Goal: Communication & Community: Ask a question

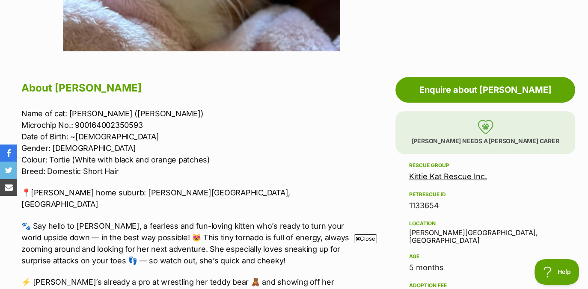
scroll to position [404, 0]
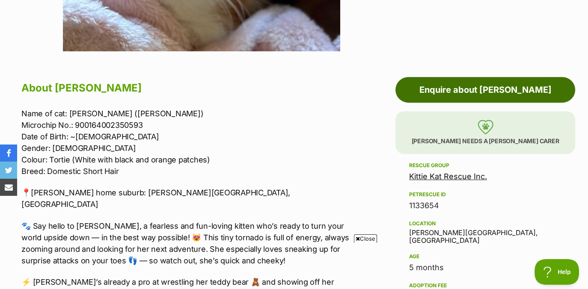
click at [464, 77] on link "Enquire about [PERSON_NAME]" at bounding box center [485, 90] width 180 height 26
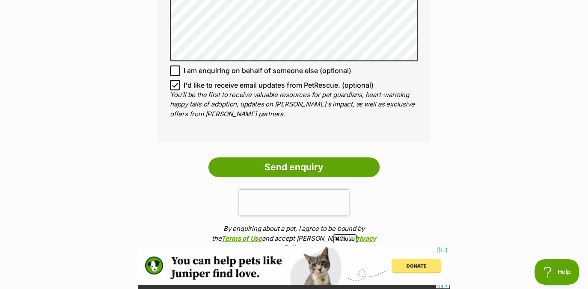
scroll to position [717, 0]
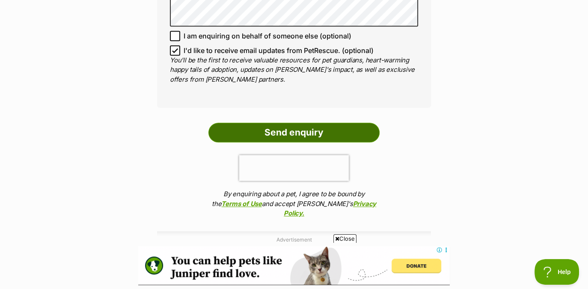
click at [293, 123] on input "Send enquiry" at bounding box center [293, 133] width 171 height 20
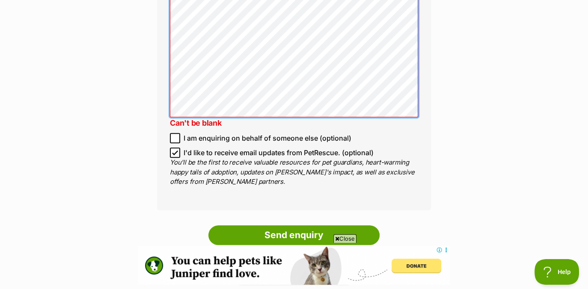
scroll to position [679, 0]
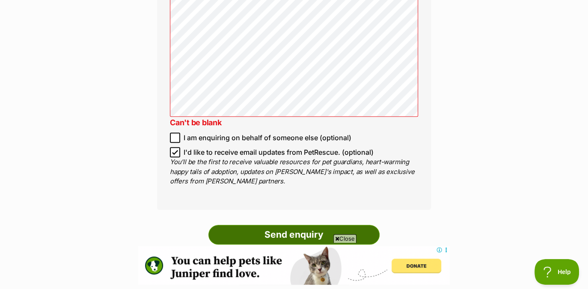
click at [290, 225] on input "Send enquiry" at bounding box center [293, 235] width 171 height 20
